Goal: Information Seeking & Learning: Learn about a topic

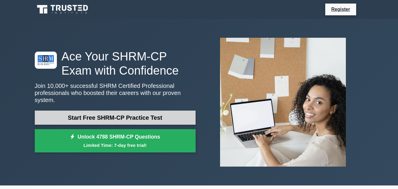
click at [154, 116] on link "Start Free SHRM-CP Practice Test" at bounding box center [115, 117] width 161 height 14
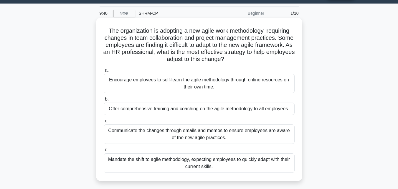
scroll to position [16, 0]
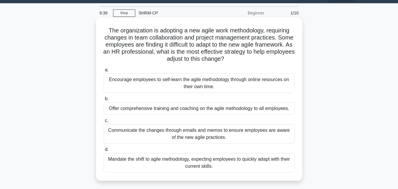
click at [224, 113] on div "Offer comprehensive training and coaching on the agile methodology to all emplo…" at bounding box center [199, 108] width 191 height 12
click at [104, 101] on input "b. Offer comprehensive training and coaching on the agile methodology to all em…" at bounding box center [104, 99] width 0 height 4
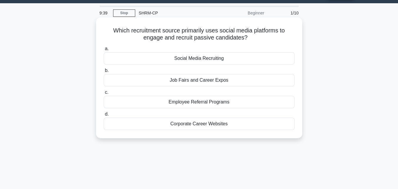
scroll to position [0, 0]
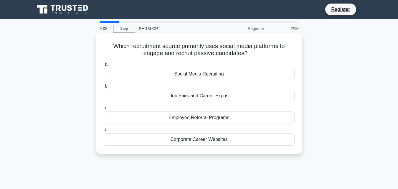
click at [213, 72] on div "Social Media Recruiting" at bounding box center [199, 74] width 191 height 12
click at [104, 66] on input "a. Social Media Recruiting" at bounding box center [104, 64] width 0 height 4
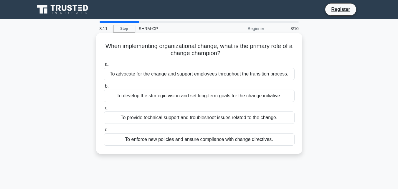
click at [191, 102] on div "To develop the strategic vision and set long-term goals for the change initiati…" at bounding box center [199, 96] width 191 height 12
click at [104, 88] on input "b. To develop the strategic vision and set long-term goals for the change initi…" at bounding box center [104, 86] width 0 height 4
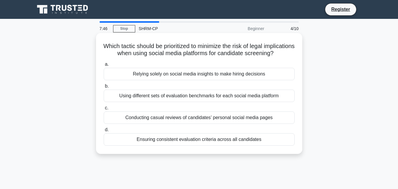
click at [201, 145] on div "Ensuring consistent evaluation criteria across all candidates" at bounding box center [199, 139] width 191 height 12
click at [104, 132] on input "d. Ensuring consistent evaluation criteria across all candidates" at bounding box center [104, 130] width 0 height 4
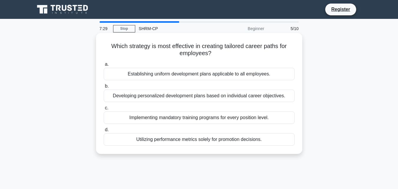
click at [186, 101] on div "Developing personalized development plans based on individual career objectives." at bounding box center [199, 96] width 191 height 12
click at [104, 88] on input "b. Developing personalized development plans based on individual career objecti…" at bounding box center [104, 86] width 0 height 4
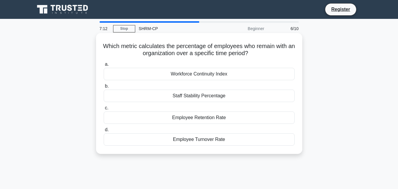
click at [194, 140] on div "Employee Turnover Rate" at bounding box center [199, 139] width 191 height 12
click at [104, 132] on input "d. Employee Turnover Rate" at bounding box center [104, 130] width 0 height 4
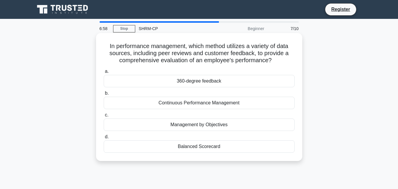
click at [201, 78] on div "360-degree feedback" at bounding box center [199, 81] width 191 height 12
click at [104, 73] on input "a. 360-degree feedback" at bounding box center [104, 72] width 0 height 4
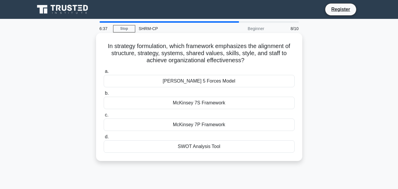
click at [201, 103] on div "McKinsey 7S Framework" at bounding box center [199, 103] width 191 height 12
click at [104, 95] on input "b. McKinsey 7S Framework" at bounding box center [104, 93] width 0 height 4
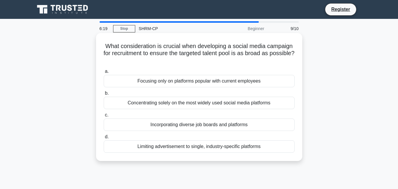
click at [202, 126] on div "Incorporating diverse job boards and platforms" at bounding box center [199, 124] width 191 height 12
click at [104, 117] on input "c. Incorporating diverse job boards and platforms" at bounding box center [104, 115] width 0 height 4
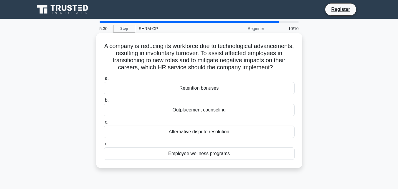
click at [201, 160] on div "Employee wellness programs" at bounding box center [199, 153] width 191 height 12
click at [104, 146] on input "d. Employee wellness programs" at bounding box center [104, 144] width 0 height 4
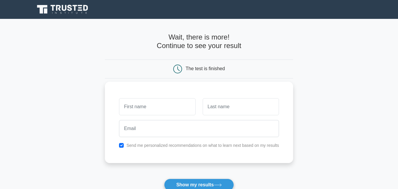
scroll to position [53, 0]
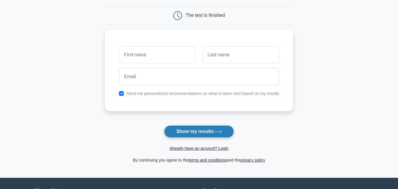
click at [204, 128] on button "Show my results" at bounding box center [199, 131] width 70 height 12
